Goal: Task Accomplishment & Management: Manage account settings

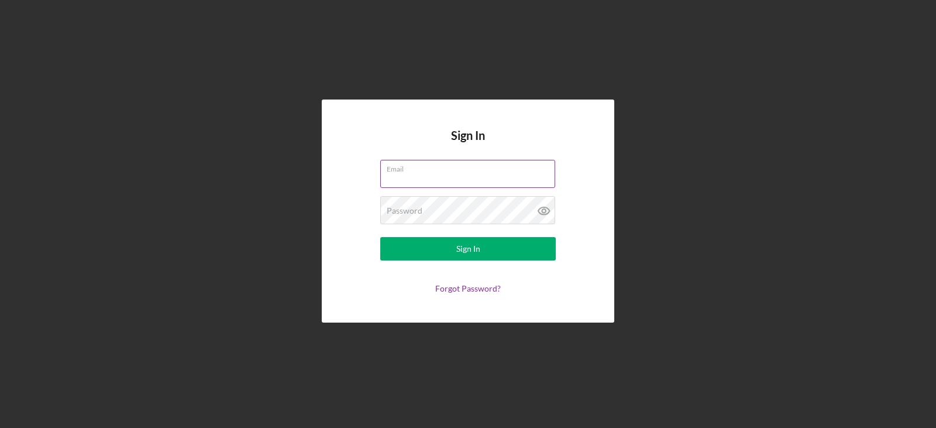
scroll to position [273, 0]
click at [519, 172] on div "Email" at bounding box center [468, 174] width 176 height 29
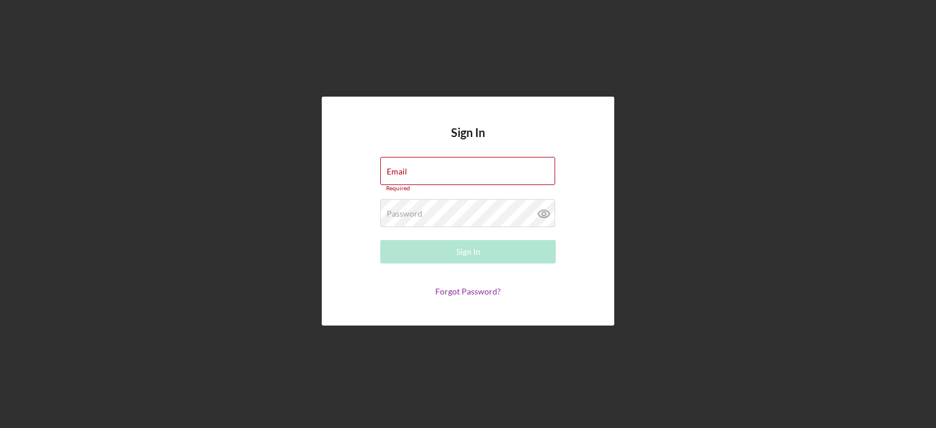
type input "[PERSON_NAME][EMAIL_ADDRESS][DOMAIN_NAME]"
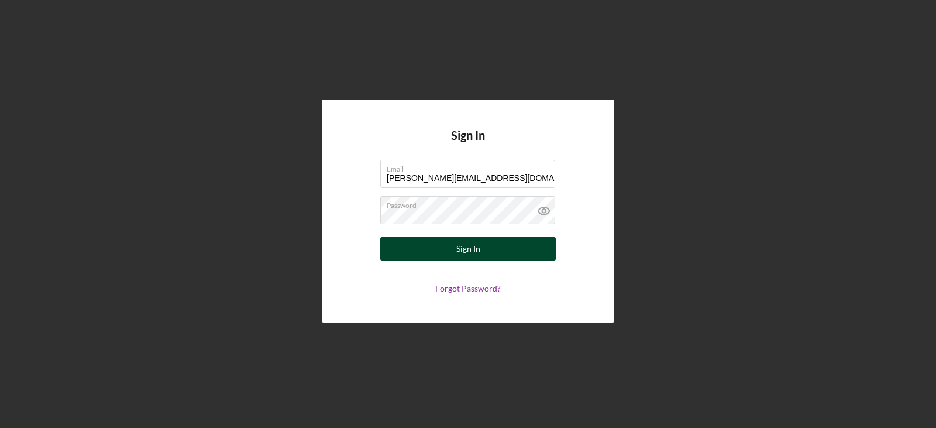
click at [449, 247] on button "Sign In" at bounding box center [468, 248] width 176 height 23
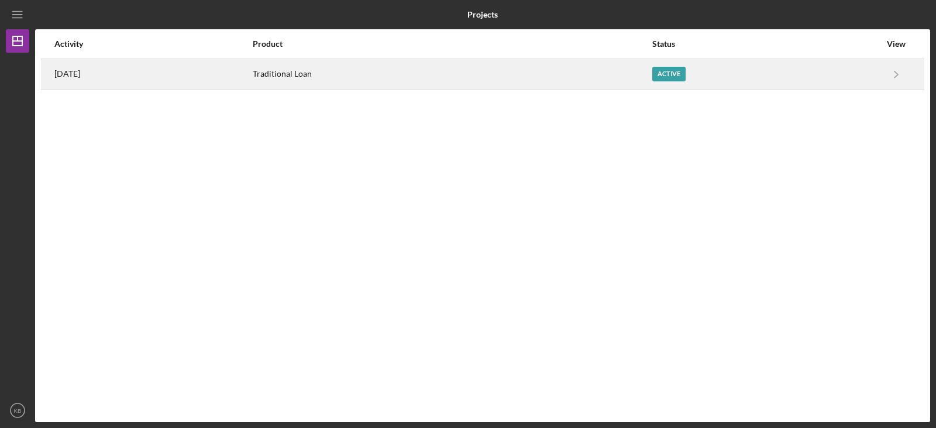
click at [686, 72] on div "Active" at bounding box center [669, 74] width 33 height 15
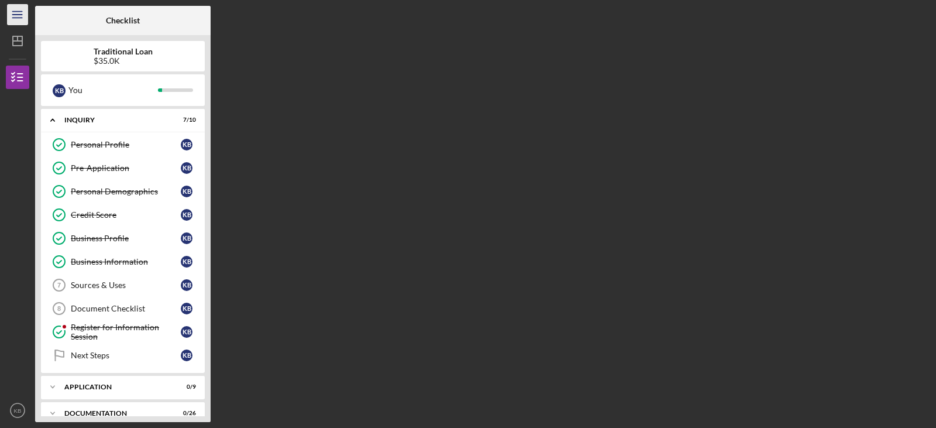
click at [18, 15] on line "button" at bounding box center [16, 15] width 9 height 0
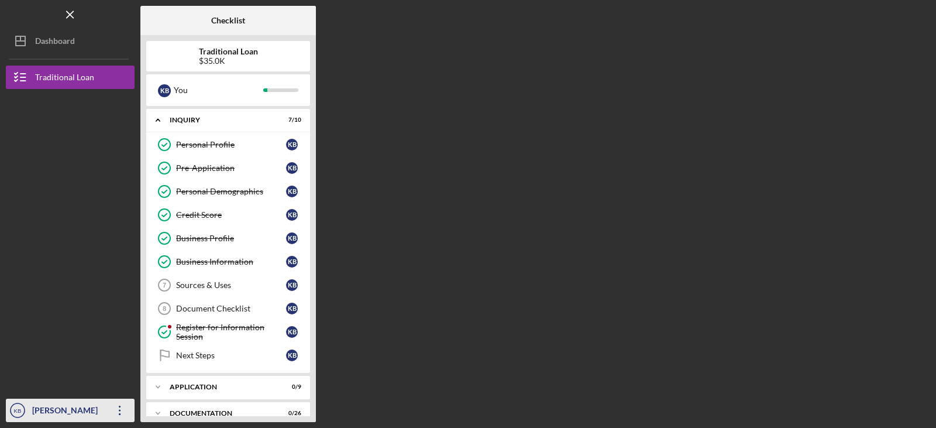
click at [66, 413] on div "[PERSON_NAME]" at bounding box center [67, 412] width 76 height 26
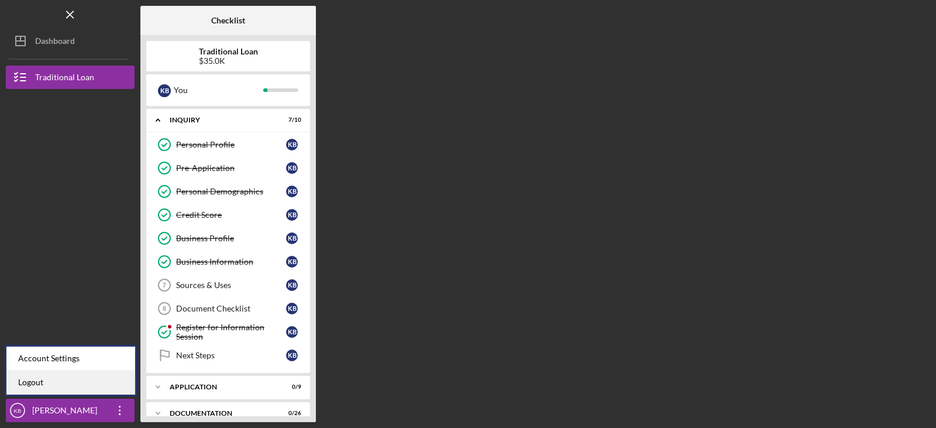
click at [38, 380] on link "Logout" at bounding box center [70, 382] width 129 height 24
